Goal: Information Seeking & Learning: Learn about a topic

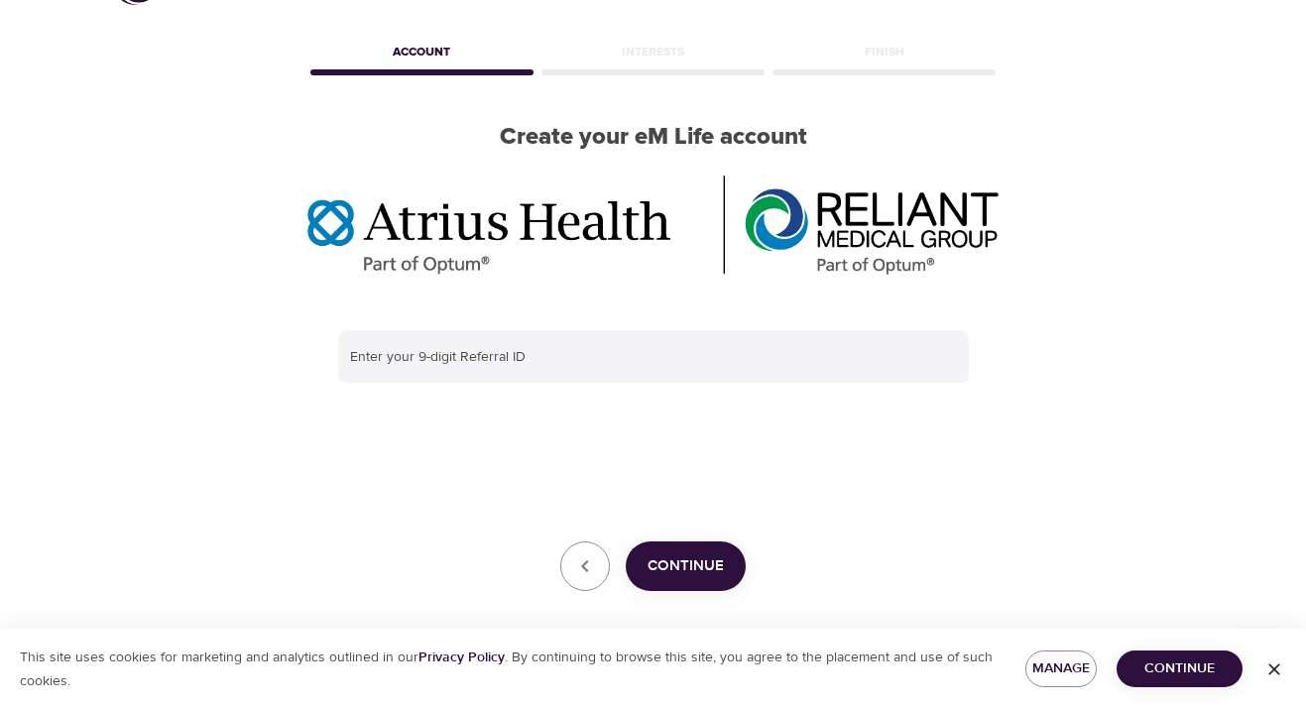
scroll to position [79, 0]
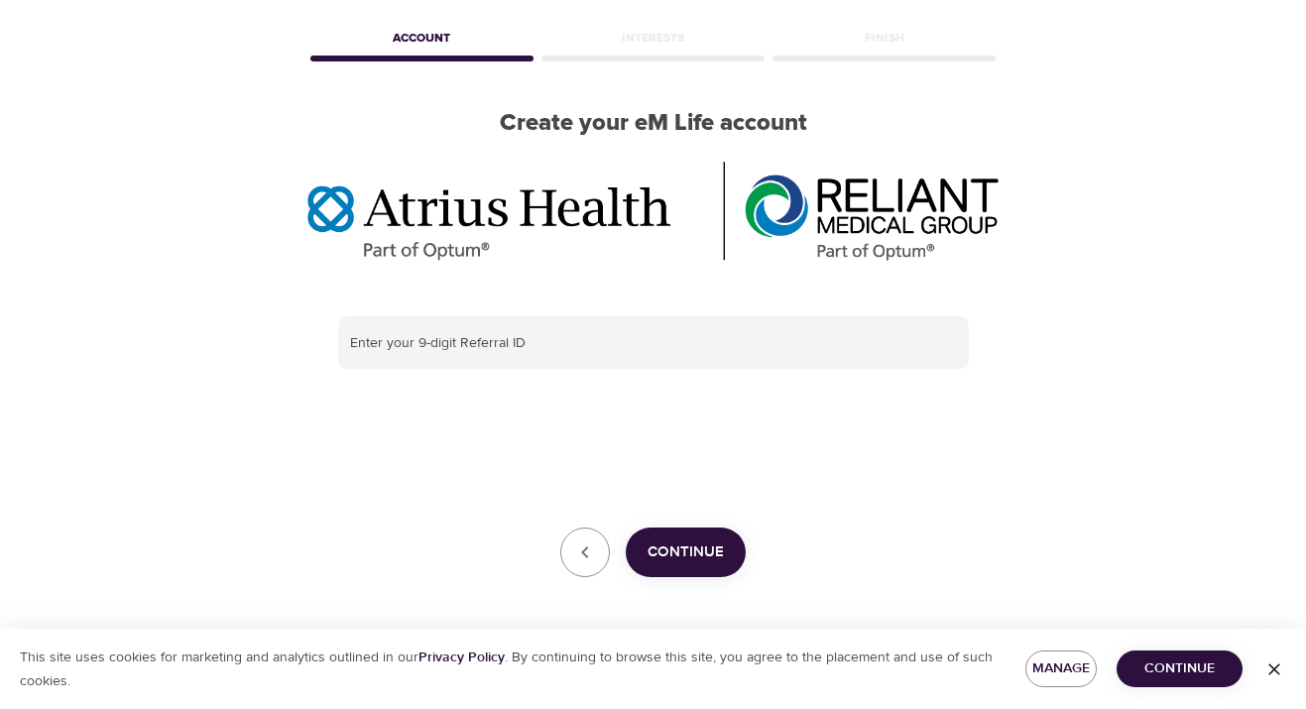
click at [721, 549] on span "Continue" at bounding box center [686, 552] width 76 height 26
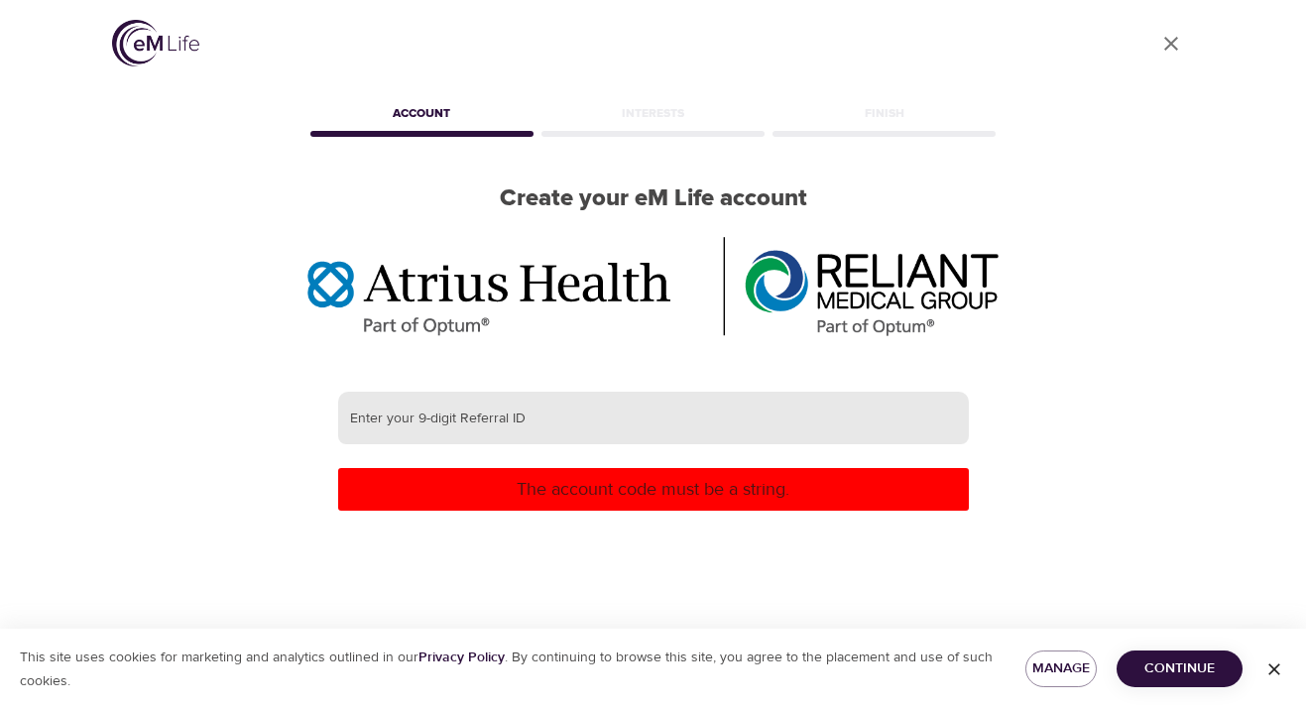
scroll to position [0, 0]
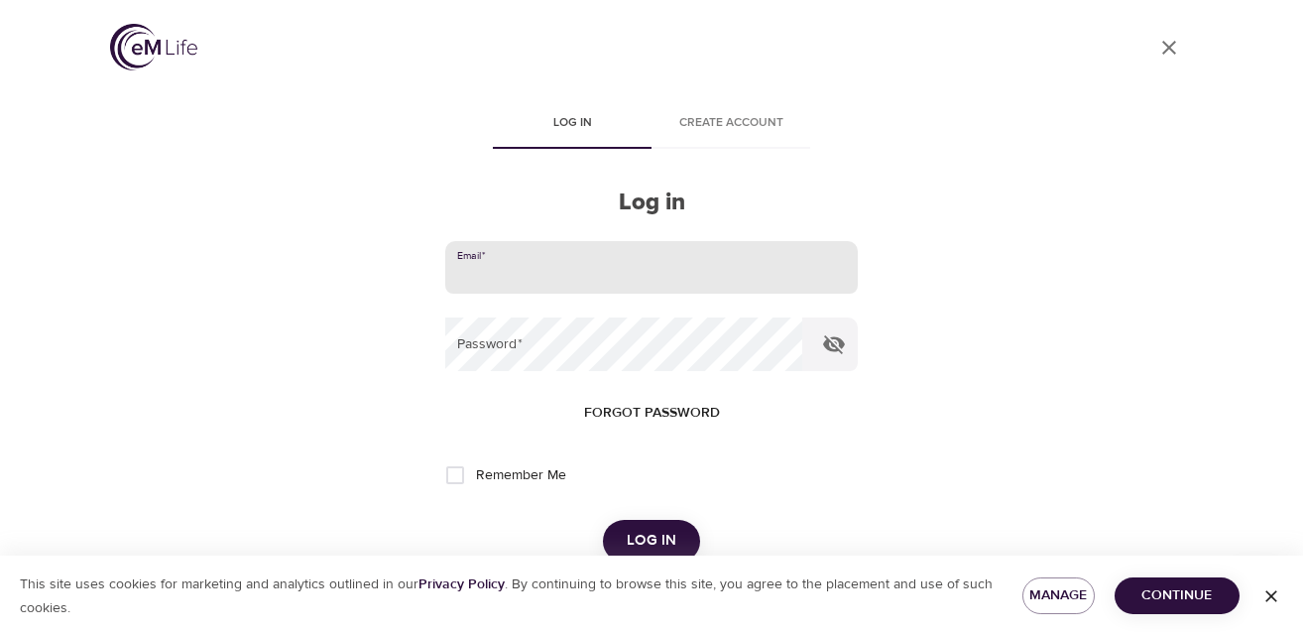
type input "[PERSON_NAME][EMAIL_ADDRESS][PERSON_NAME][DOMAIN_NAME]"
click at [651, 538] on button "Log in" at bounding box center [651, 541] width 97 height 42
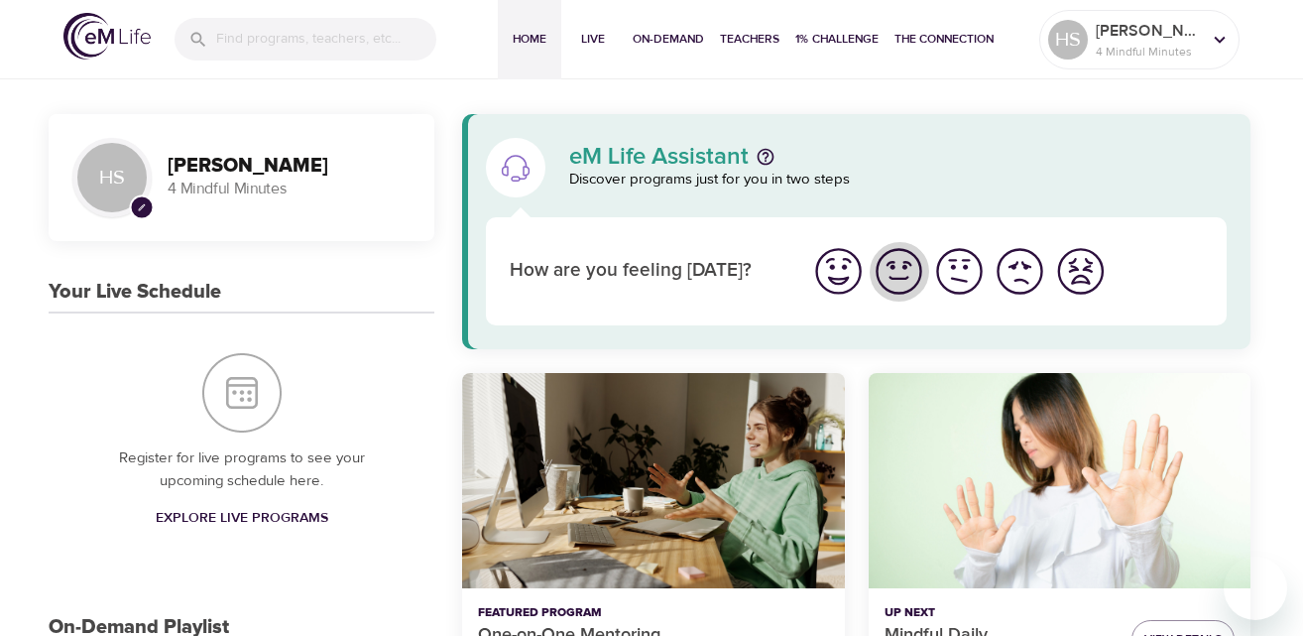
click at [903, 279] on img "I'm feeling good" at bounding box center [899, 271] width 55 height 55
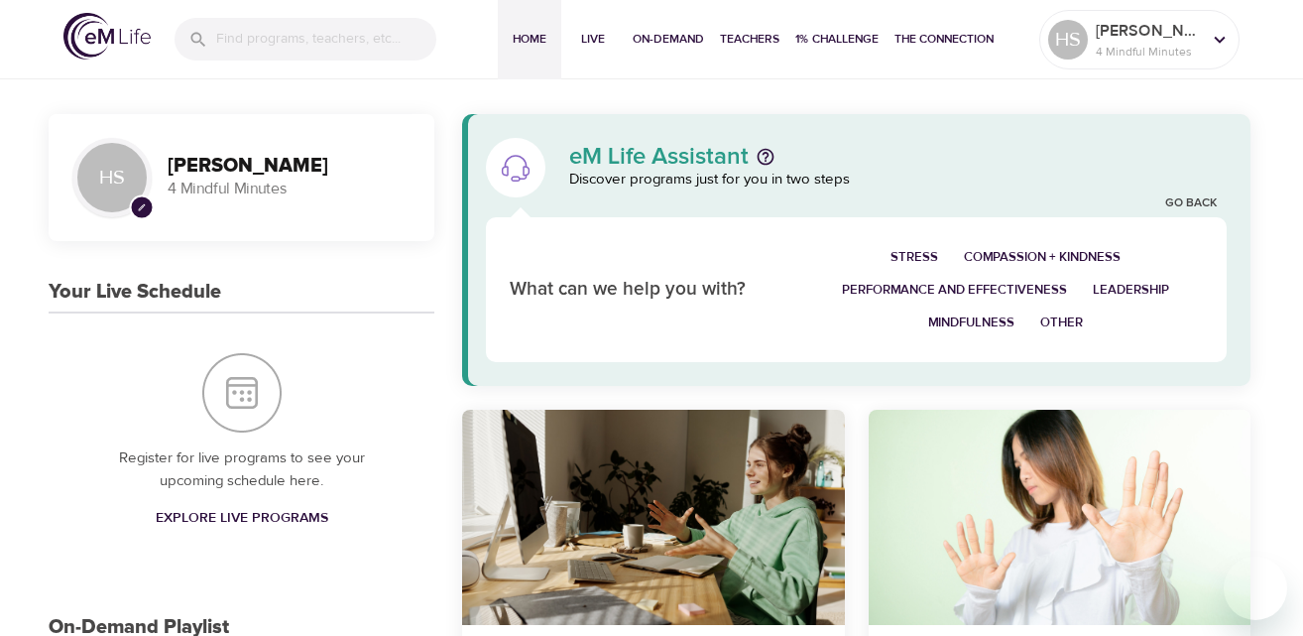
click at [898, 288] on span "Performance and Effectiveness" at bounding box center [954, 290] width 225 height 23
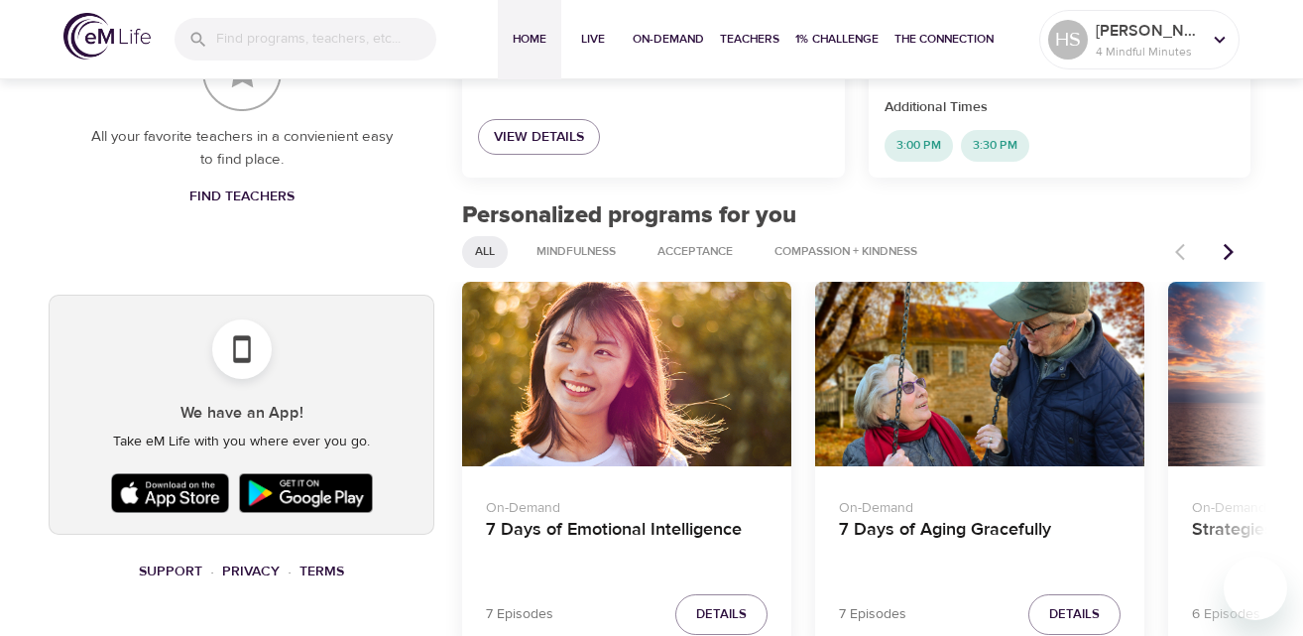
scroll to position [822, 0]
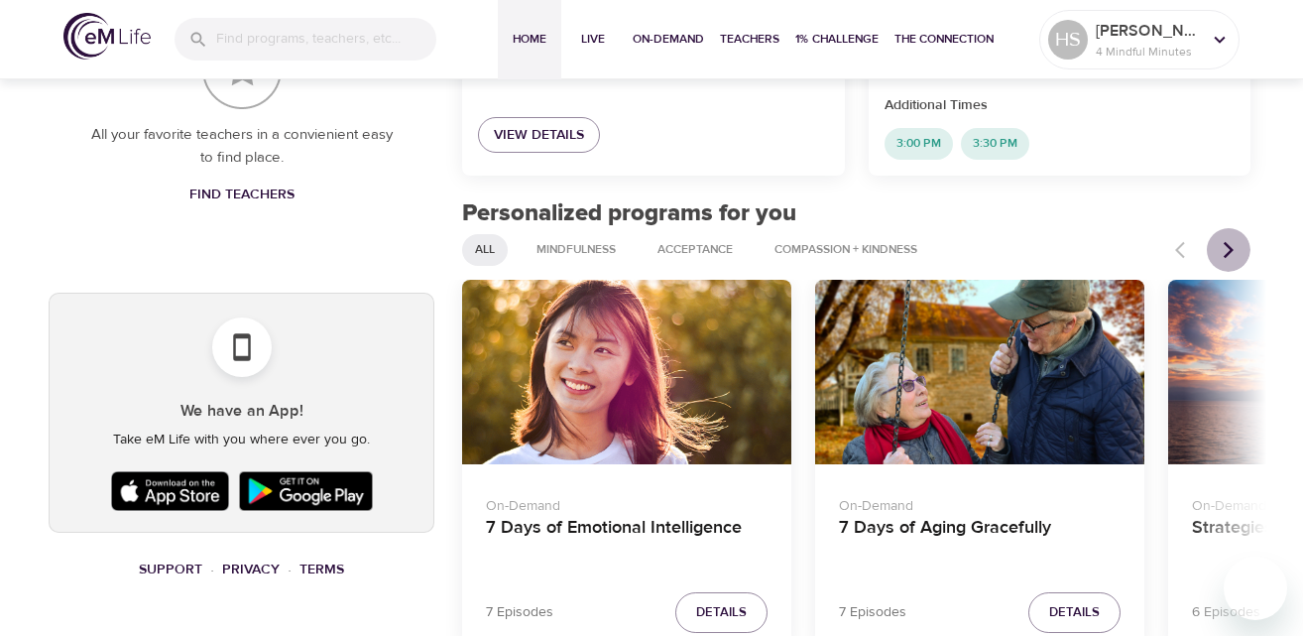
click at [1228, 244] on icon "Next items" at bounding box center [1229, 249] width 10 height 17
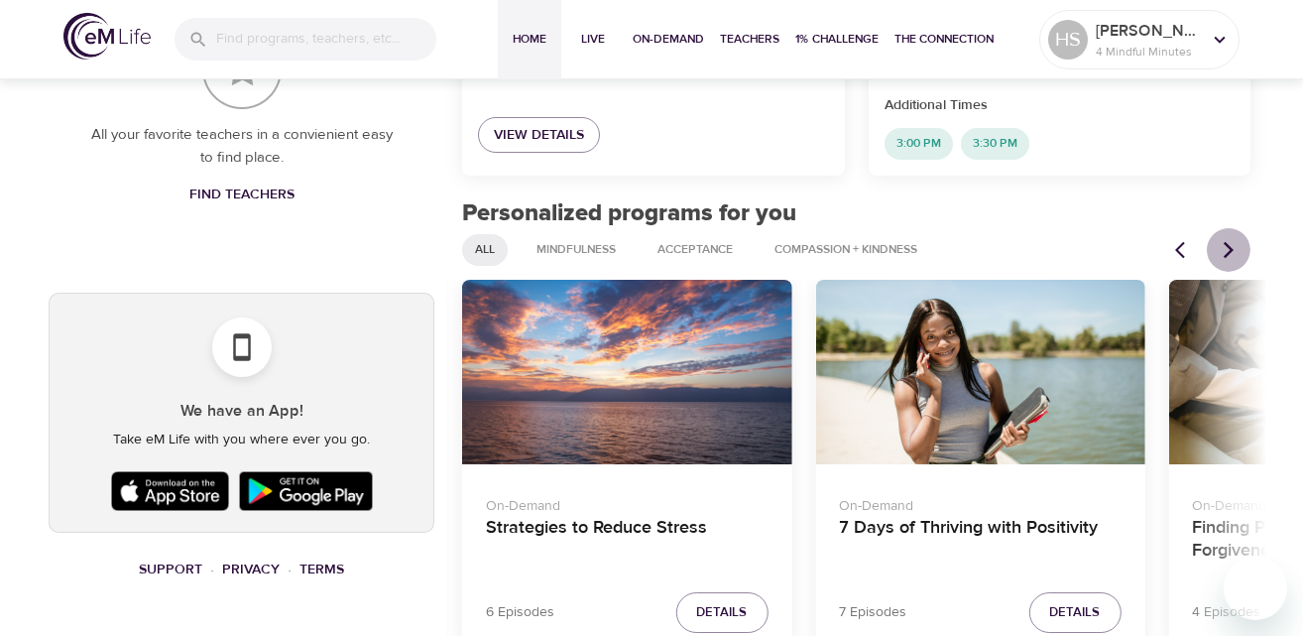
click at [1226, 253] on icon "Next items" at bounding box center [1229, 249] width 10 height 17
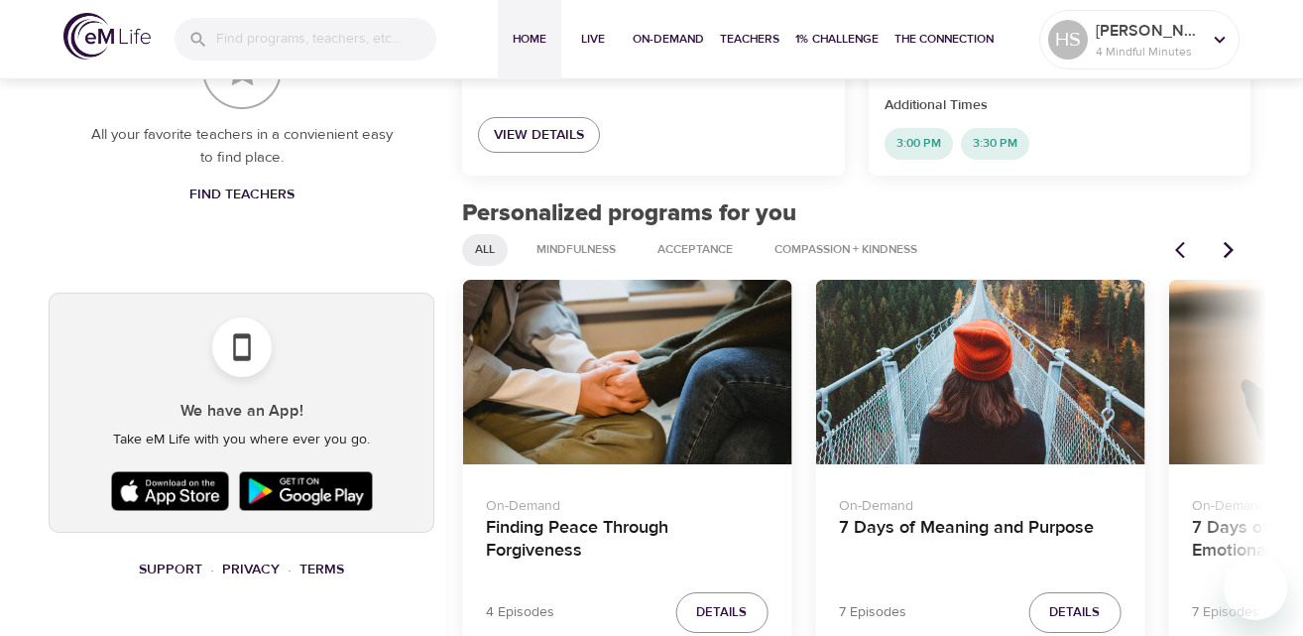
click at [1223, 241] on icon "Next items" at bounding box center [1229, 250] width 20 height 20
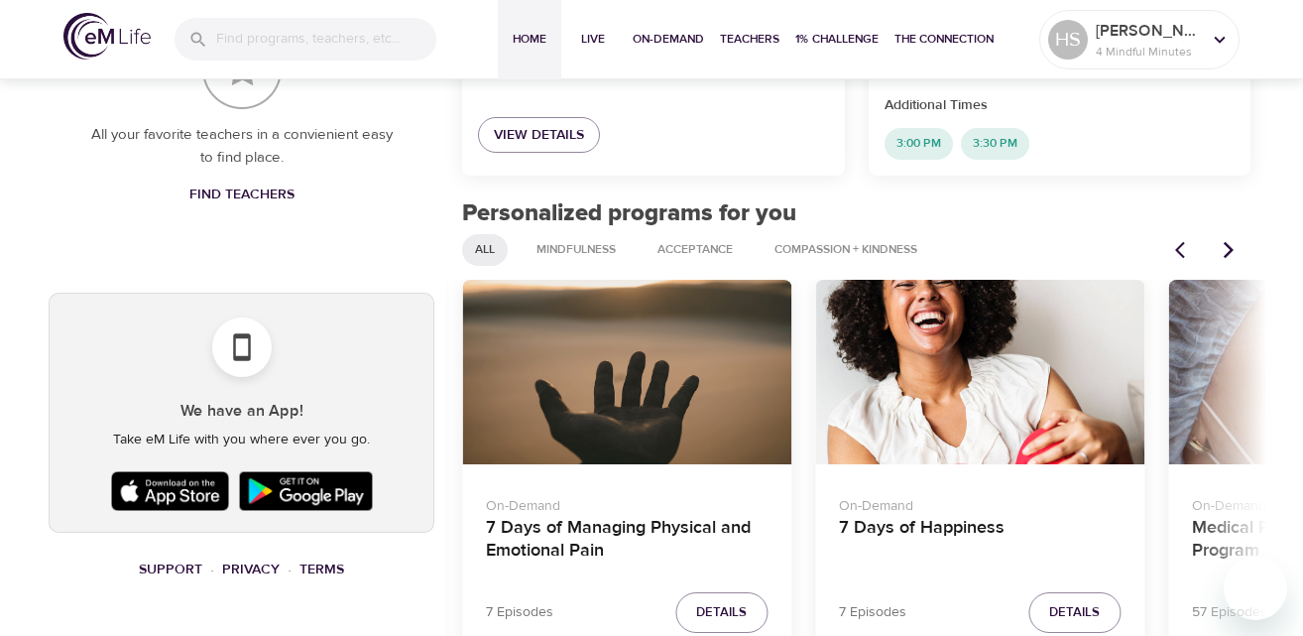
click at [1224, 241] on icon "Next items" at bounding box center [1229, 250] width 20 height 20
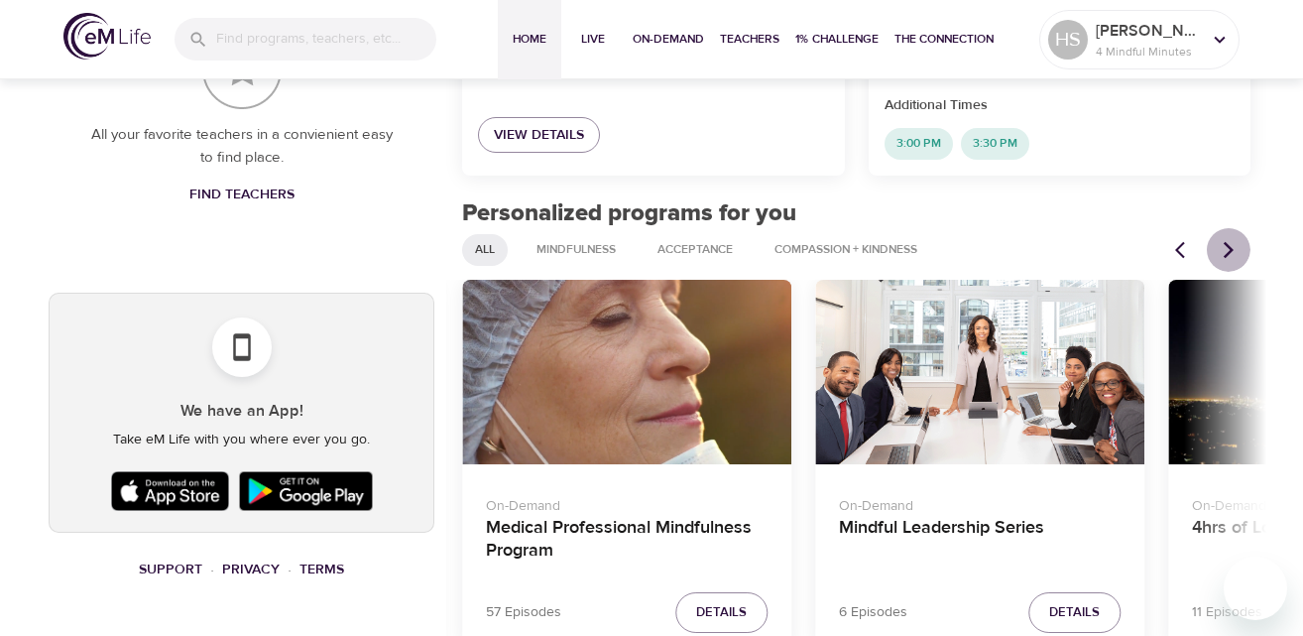
click at [1224, 241] on icon "Next items" at bounding box center [1229, 250] width 20 height 20
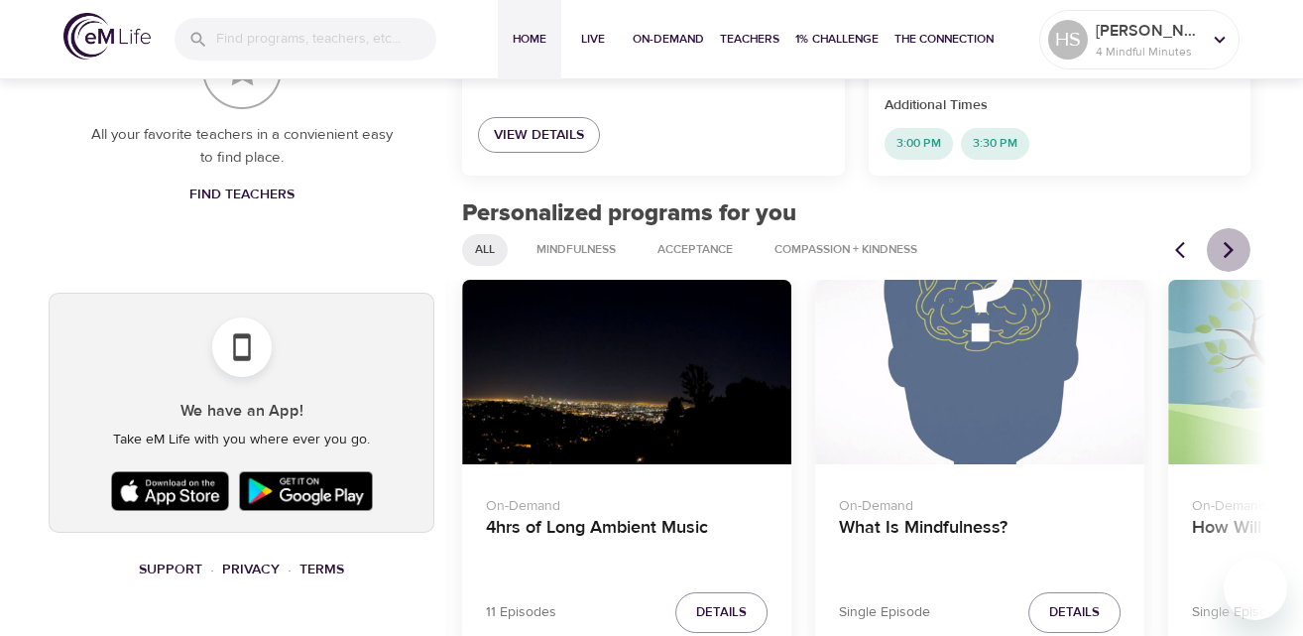
click at [1224, 241] on icon "Next items" at bounding box center [1229, 250] width 20 height 20
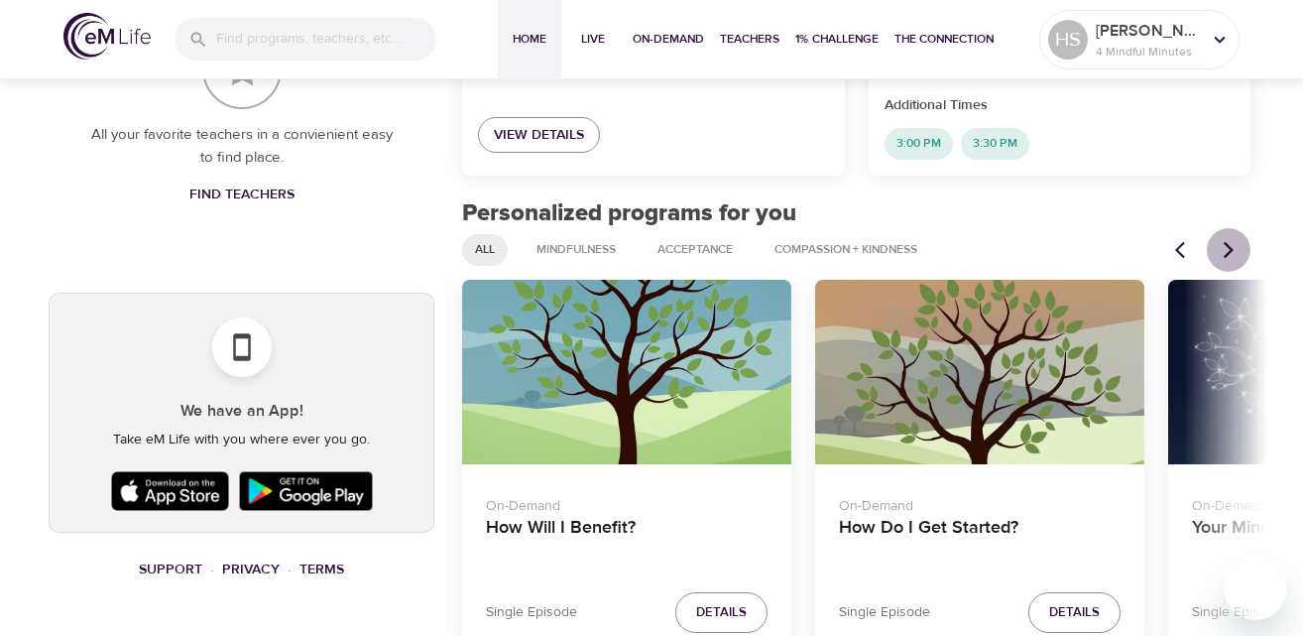
click at [1224, 241] on icon "Next items" at bounding box center [1229, 250] width 20 height 20
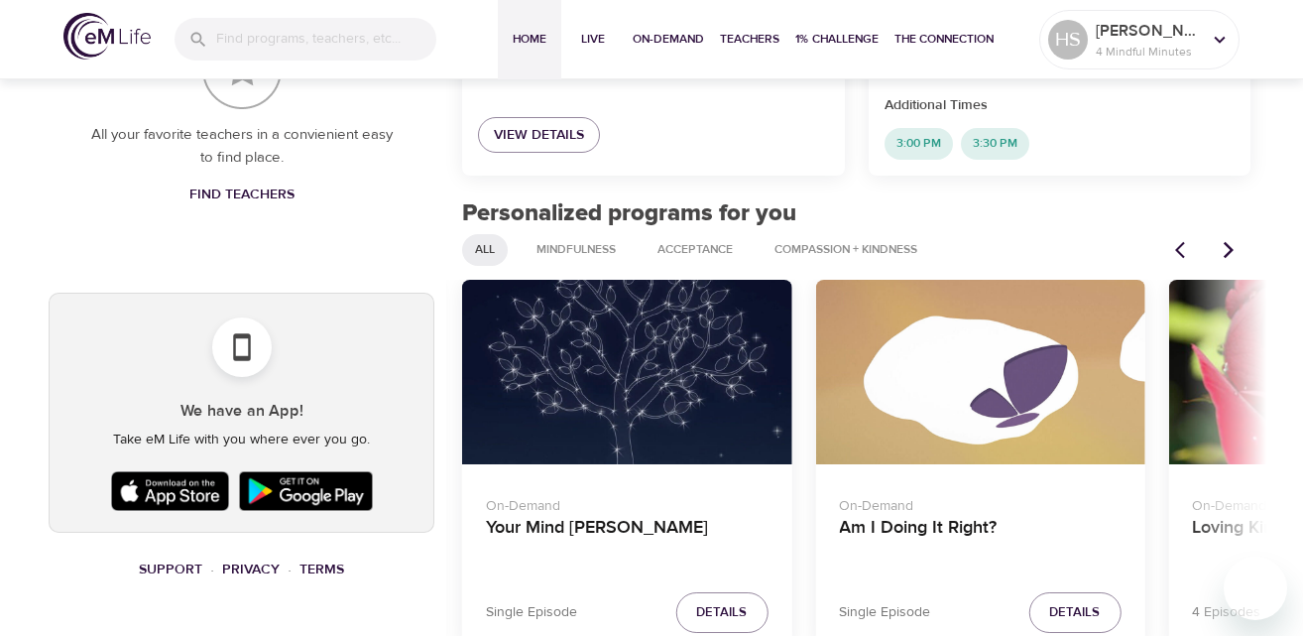
click at [1224, 241] on icon "Next items" at bounding box center [1229, 250] width 20 height 20
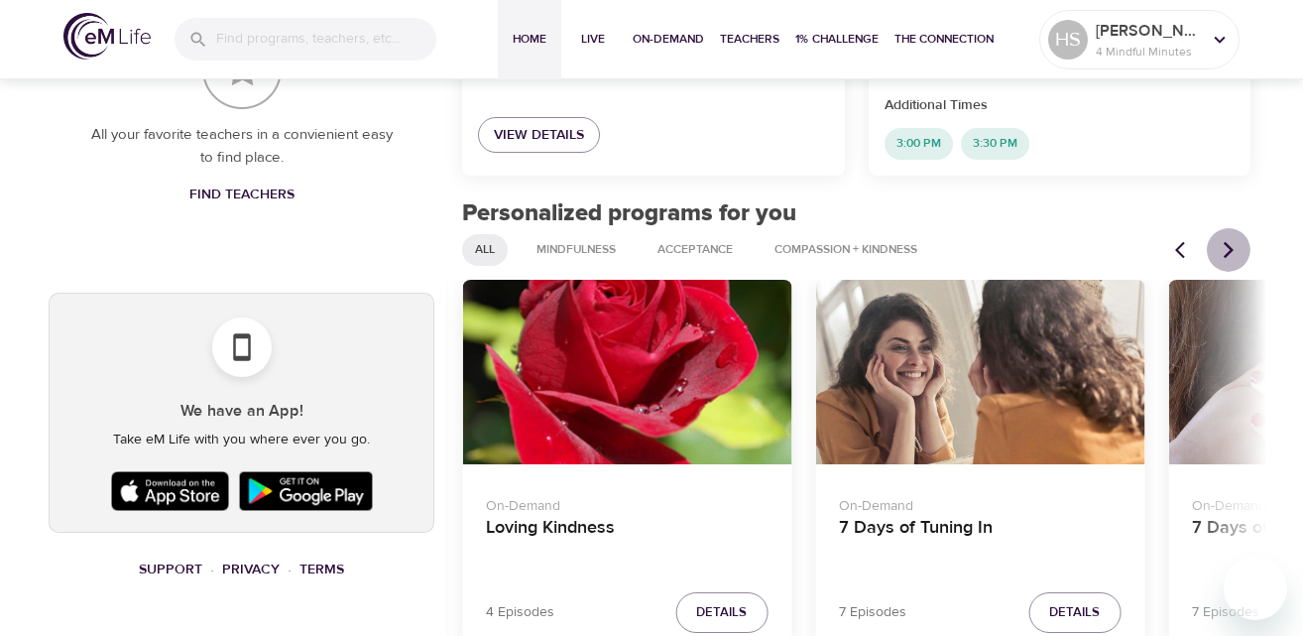
click at [1223, 242] on icon "Next items" at bounding box center [1229, 250] width 20 height 20
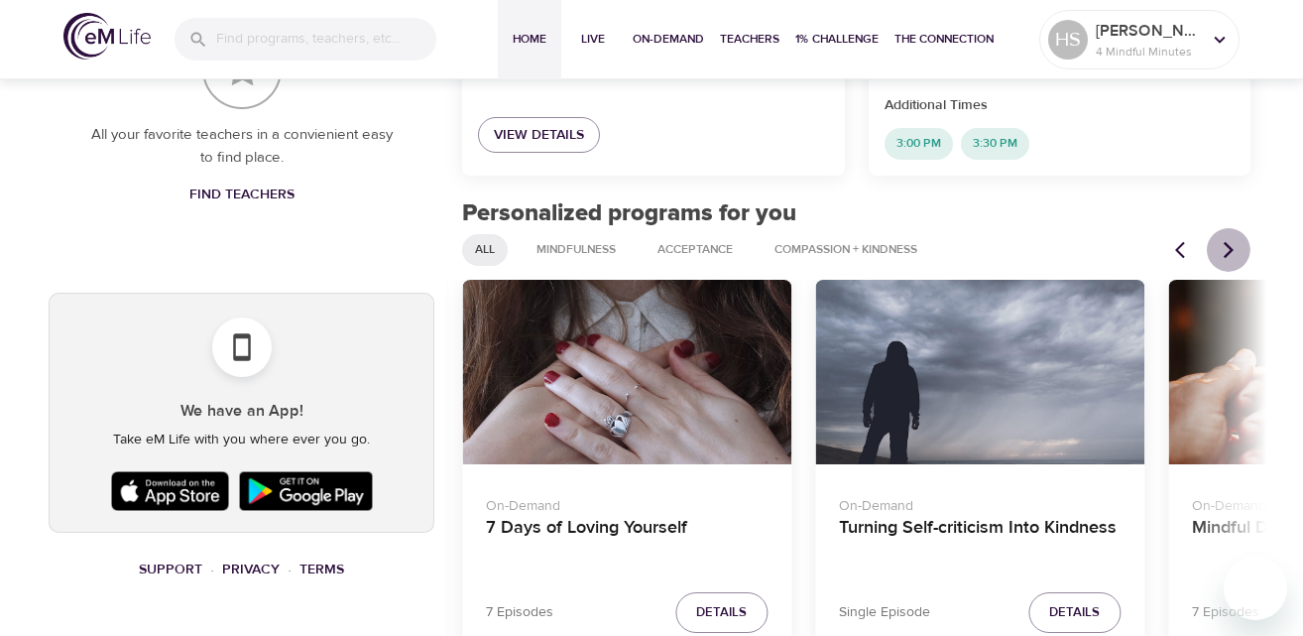
click at [1231, 252] on icon "Next items" at bounding box center [1229, 250] width 20 height 20
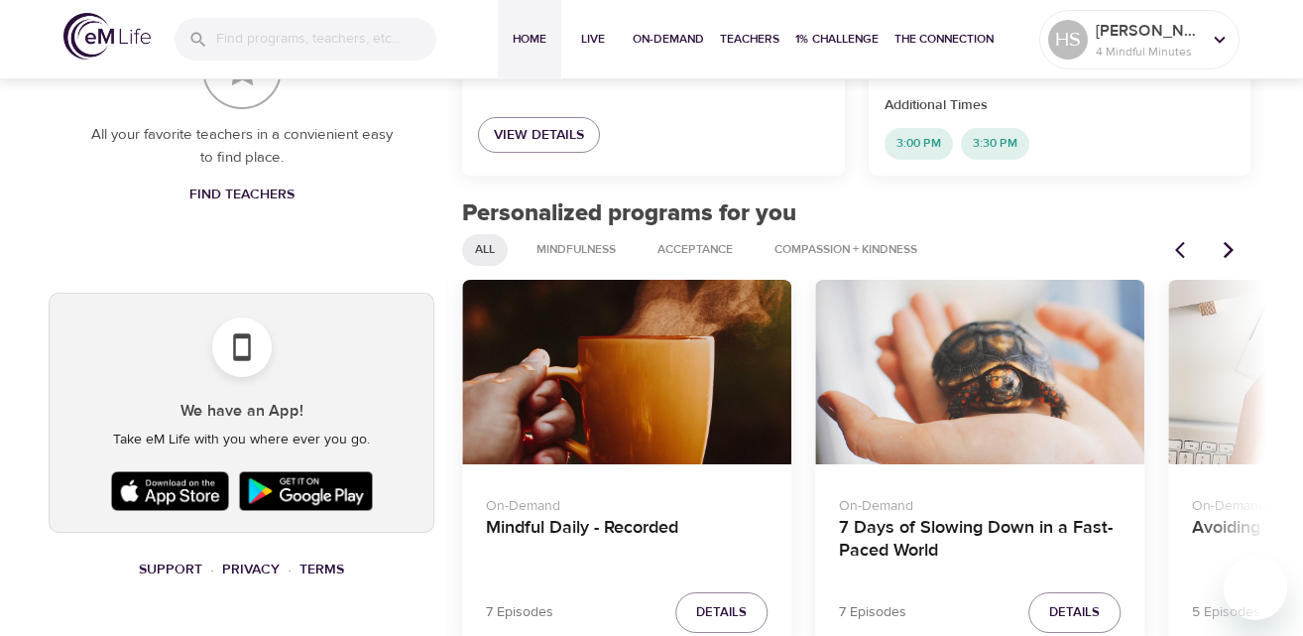
click at [1231, 252] on icon "Next items" at bounding box center [1229, 250] width 20 height 20
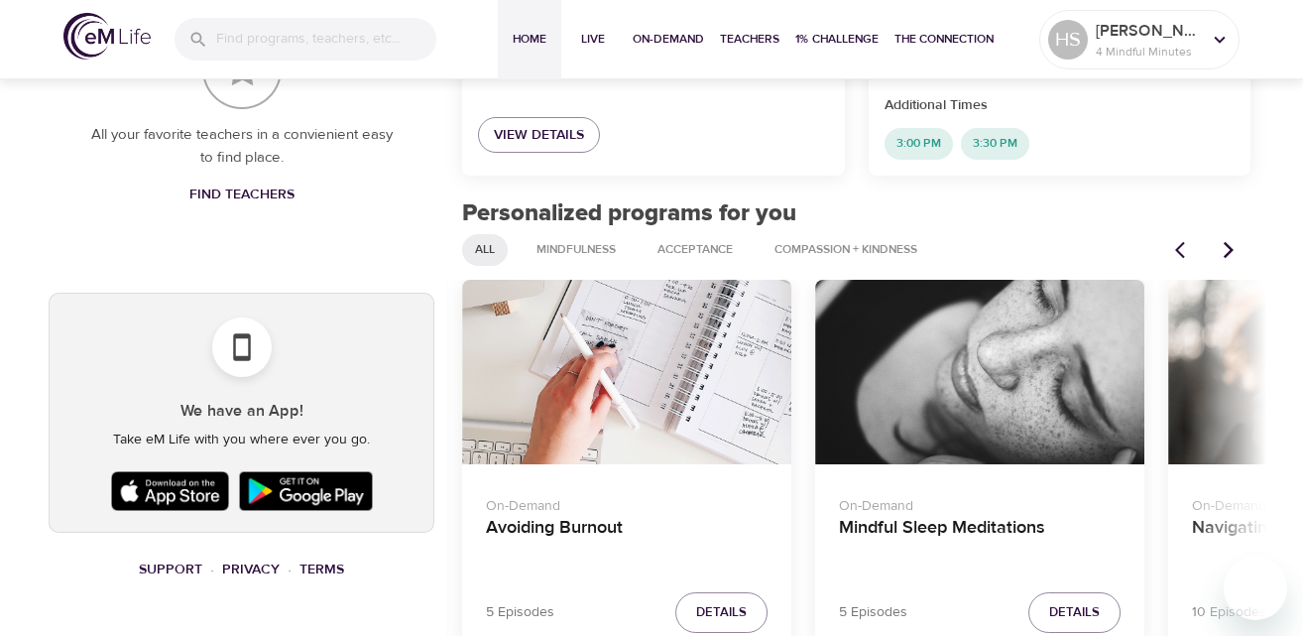
click at [1231, 252] on icon "Next items" at bounding box center [1229, 250] width 20 height 20
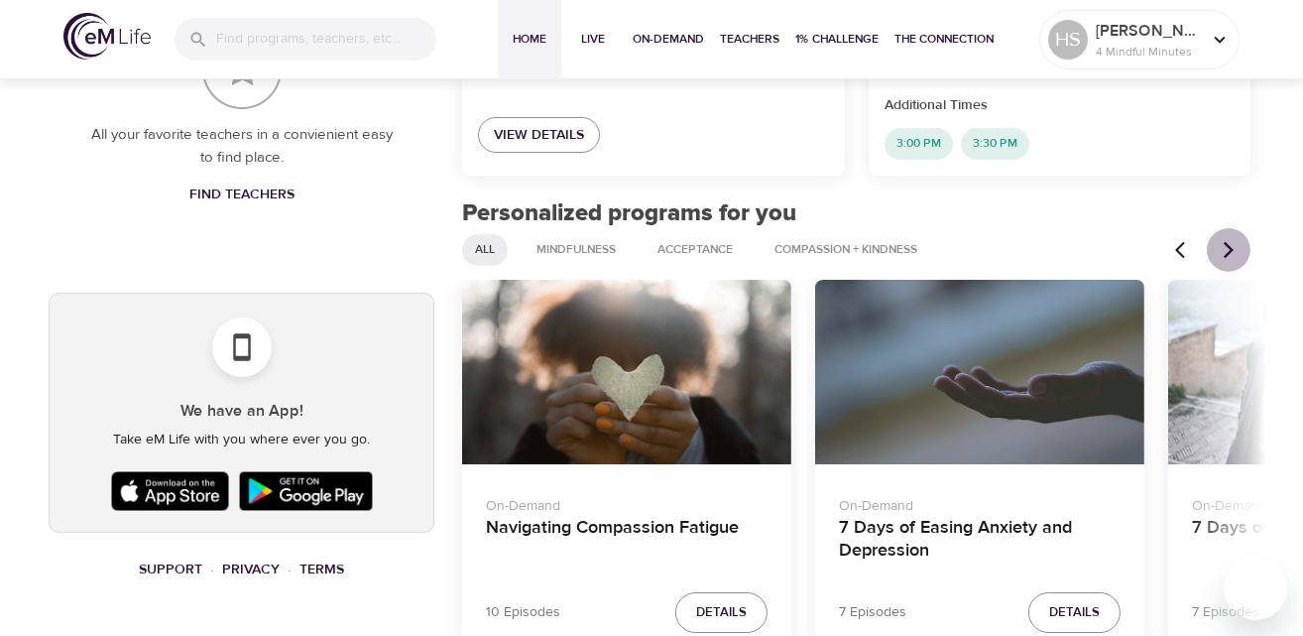
click at [1231, 252] on icon "Next items" at bounding box center [1229, 250] width 20 height 20
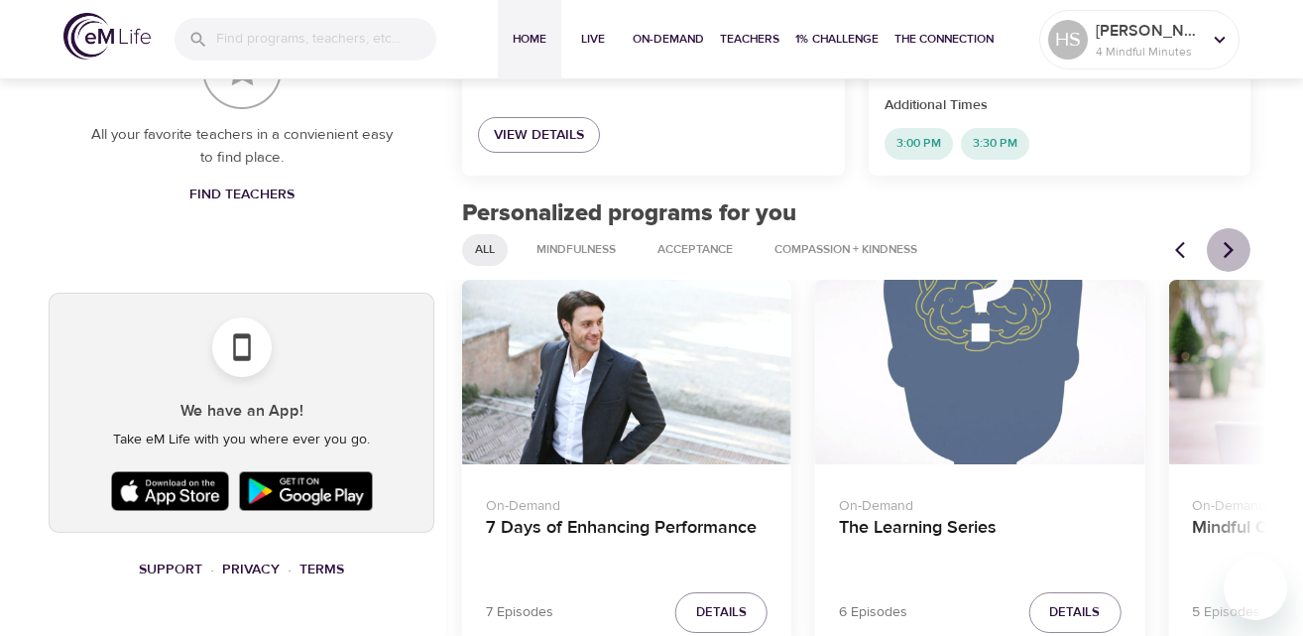
click at [1230, 257] on icon "Next items" at bounding box center [1229, 250] width 20 height 20
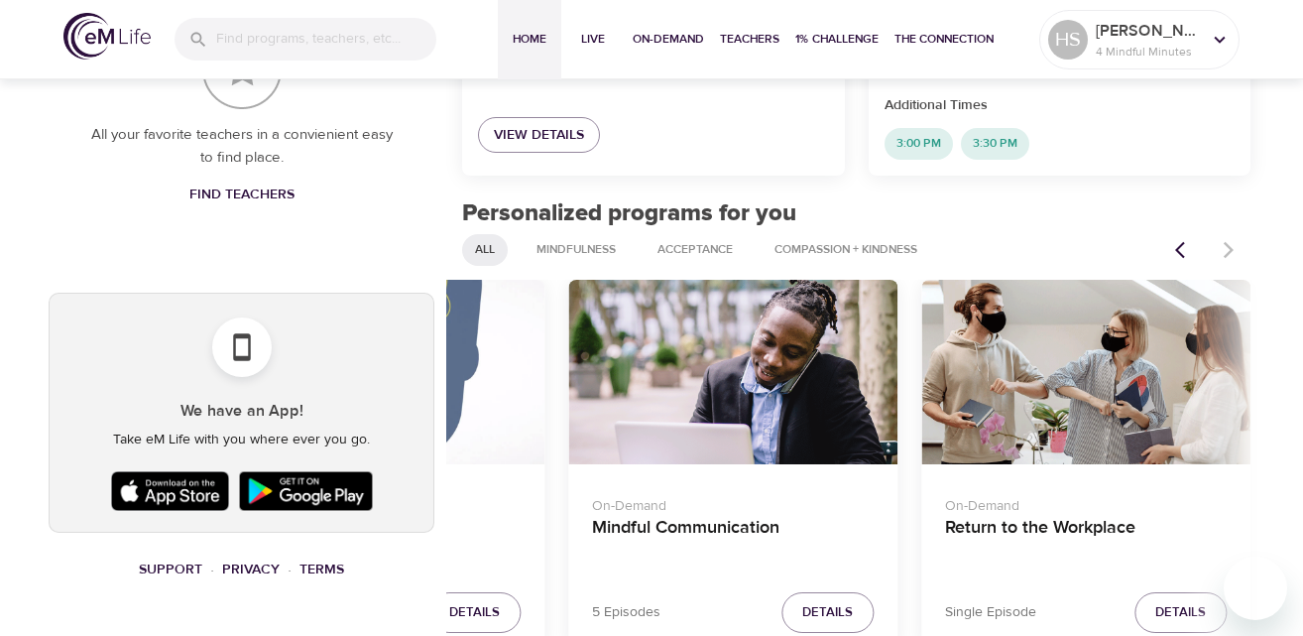
click at [1230, 258] on div at bounding box center [1206, 250] width 87 height 44
click at [1179, 246] on icon "Previous items" at bounding box center [1180, 249] width 10 height 17
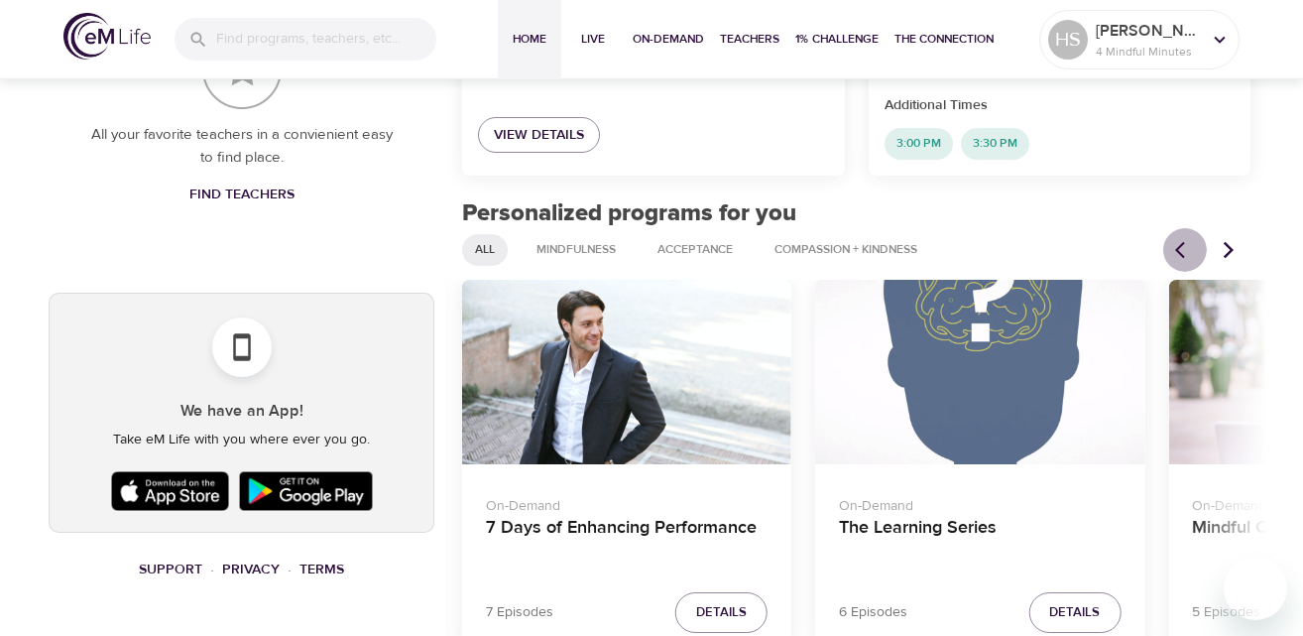
click at [1179, 246] on icon "Previous items" at bounding box center [1180, 249] width 10 height 17
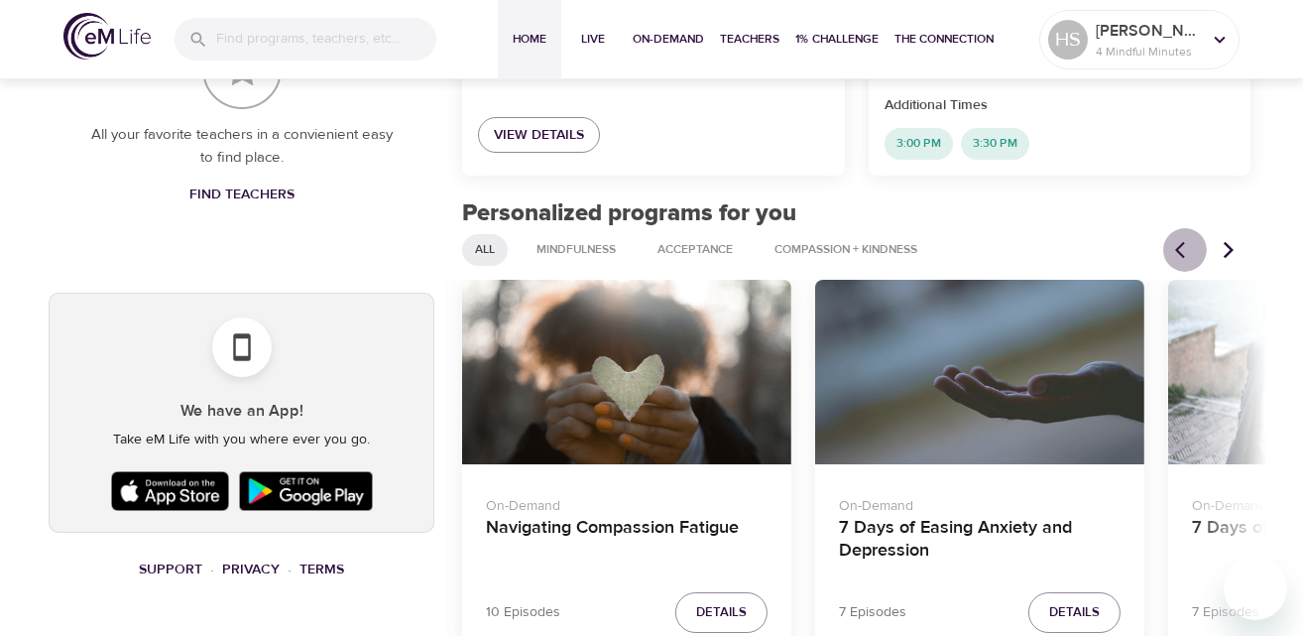
click at [1179, 246] on icon "Previous items" at bounding box center [1180, 249] width 10 height 17
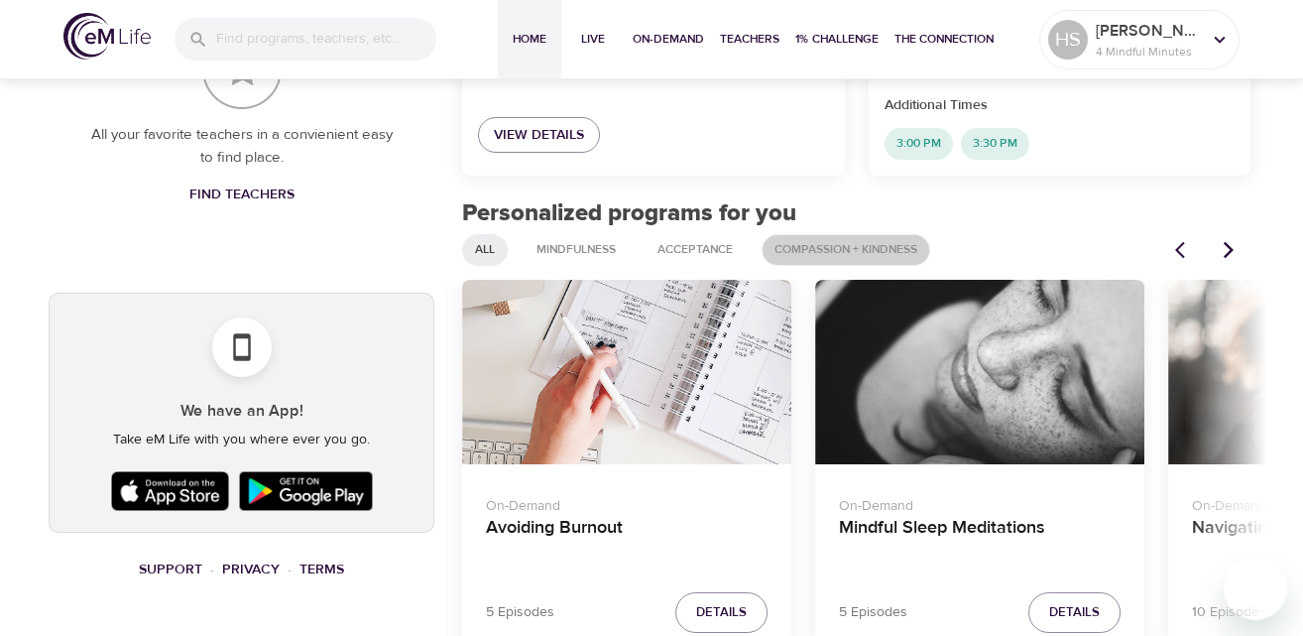
click at [798, 241] on span "Compassion + Kindness" at bounding box center [846, 249] width 167 height 17
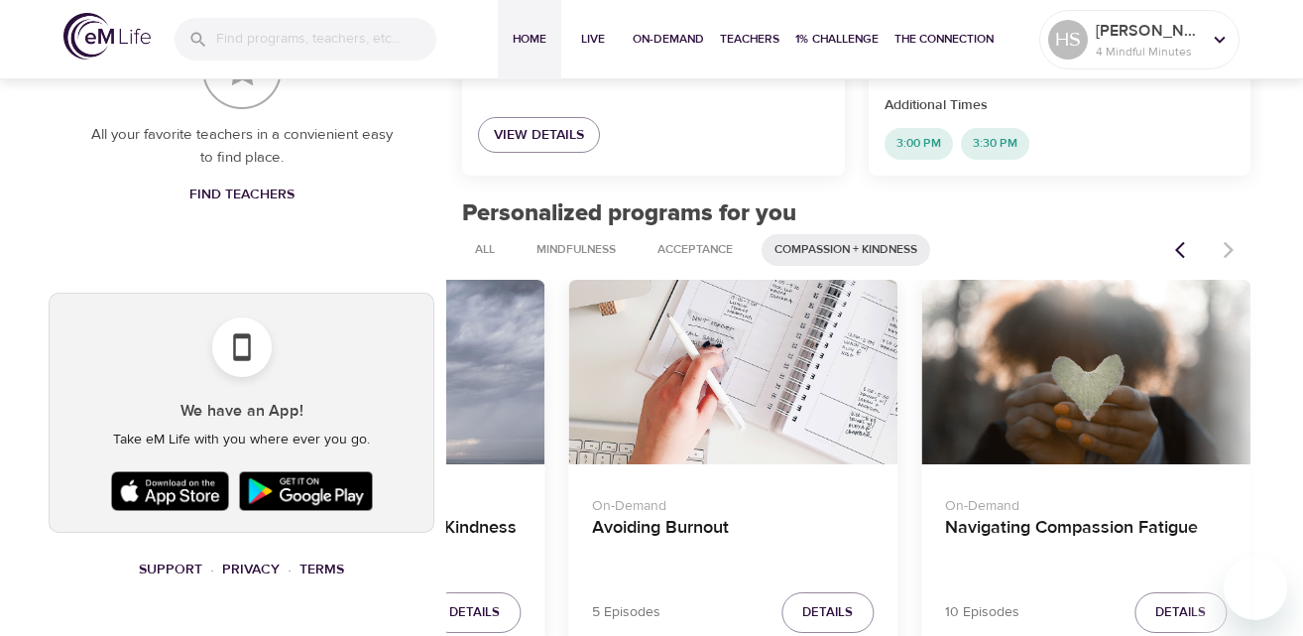
click at [1178, 242] on icon "Previous items" at bounding box center [1185, 250] width 20 height 20
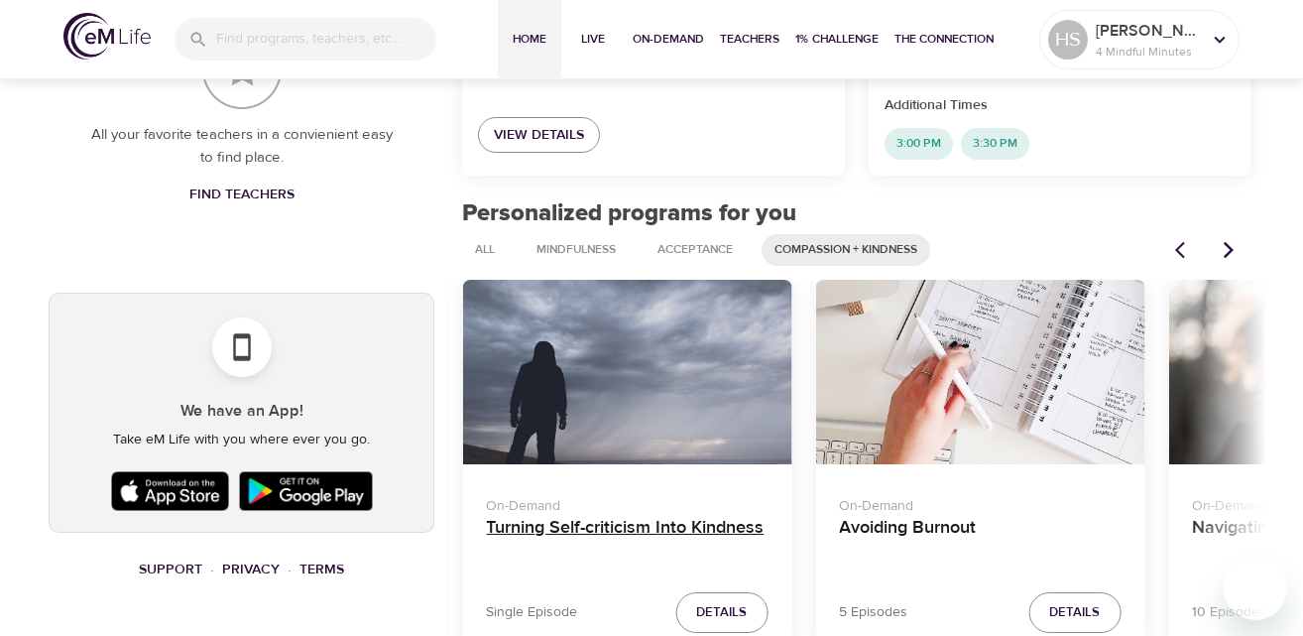
click at [624, 518] on h4 "Turning Self-criticism Into Kindness" at bounding box center [627, 541] width 282 height 48
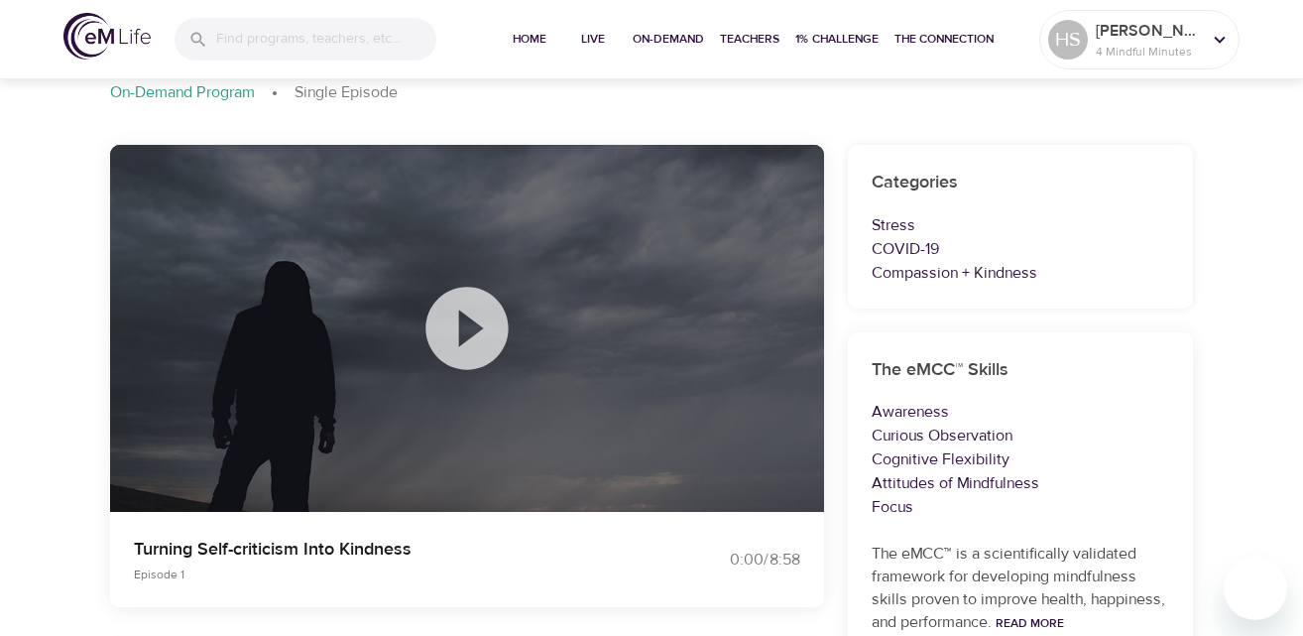
scroll to position [93, 0]
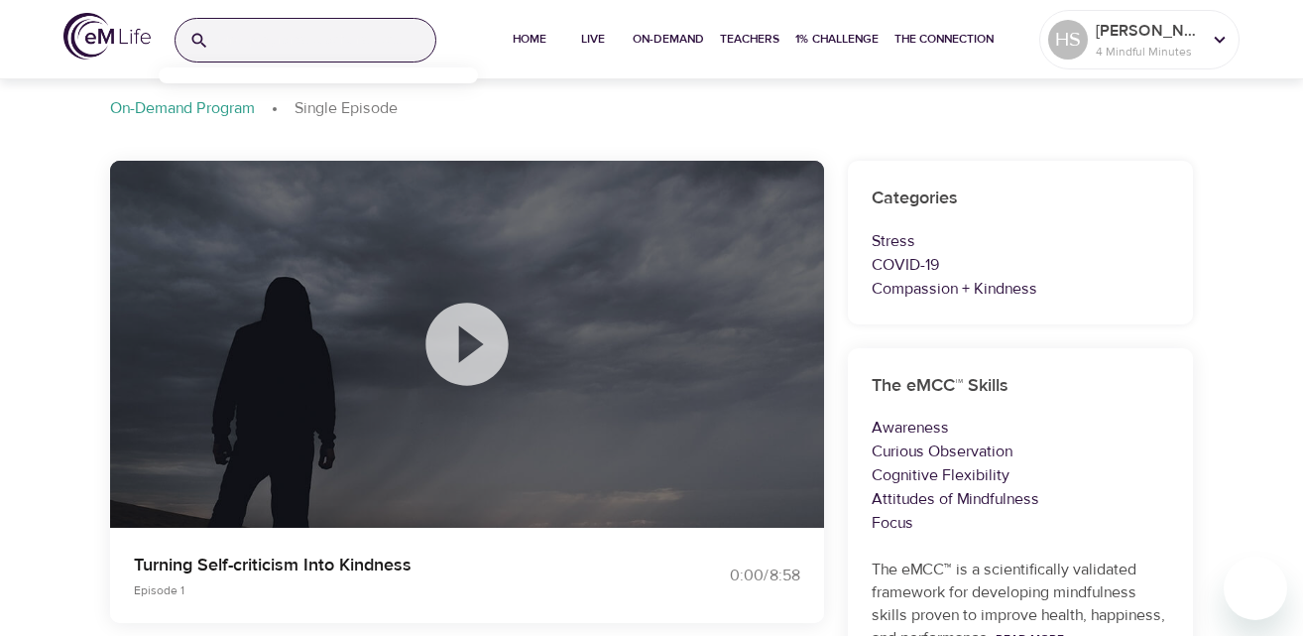
click at [296, 40] on input "search" at bounding box center [326, 40] width 218 height 43
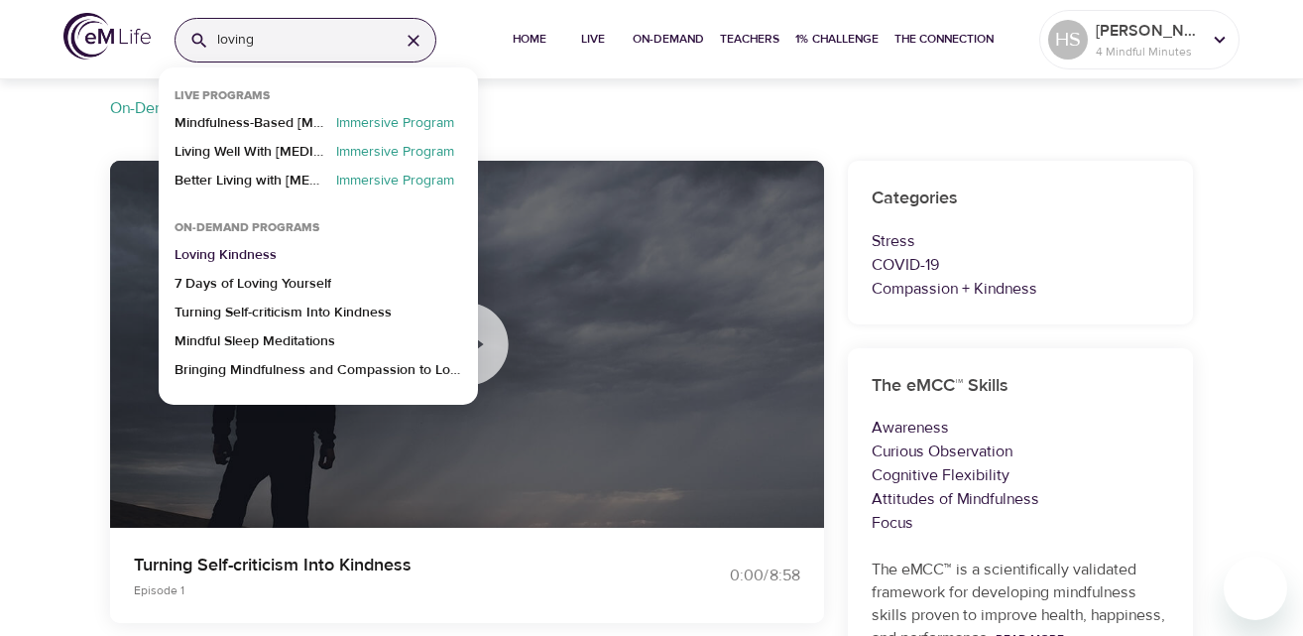
type input "loving"
click at [251, 252] on p "Loving Kindness" at bounding box center [226, 259] width 102 height 29
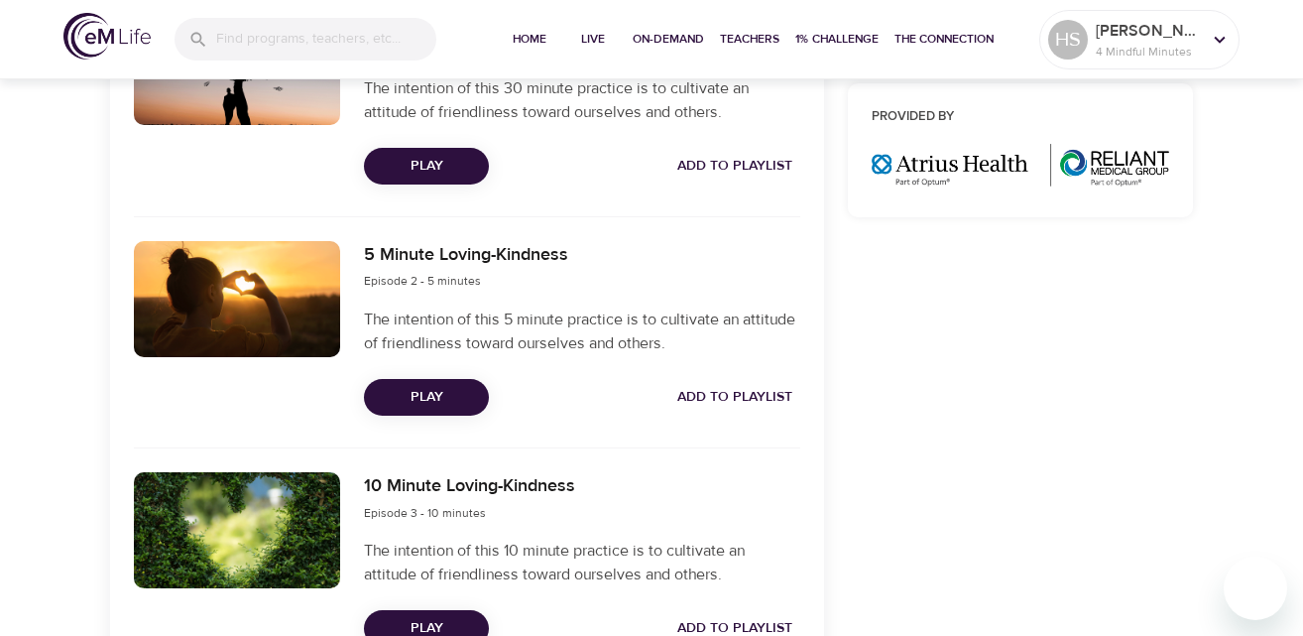
scroll to position [828, 0]
